Goal: Task Accomplishment & Management: Complete application form

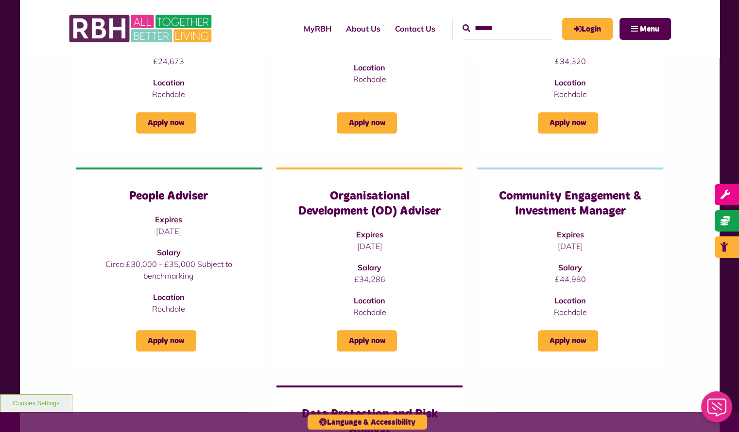
scroll to position [486, 0]
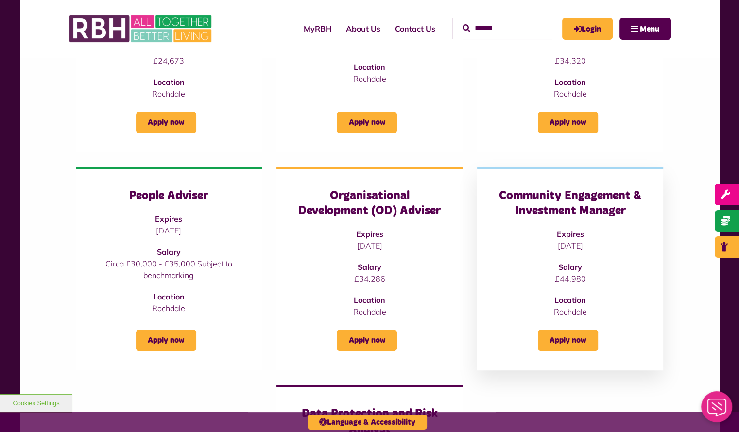
click at [554, 203] on h3 "Community Engagement & Investment Manager" at bounding box center [570, 204] width 147 height 30
click at [571, 340] on link "Apply now" at bounding box center [568, 340] width 60 height 21
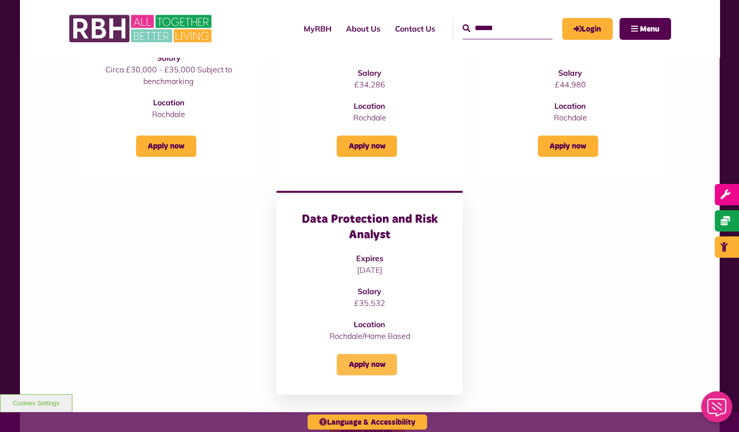
click at [358, 370] on link "Apply now" at bounding box center [367, 364] width 60 height 21
